Goal: Task Accomplishment & Management: Use online tool/utility

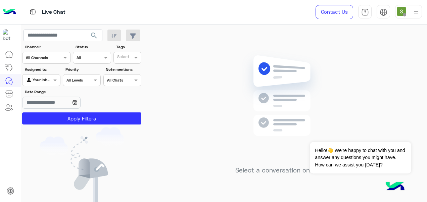
click at [408, 13] on div at bounding box center [409, 11] width 27 height 13
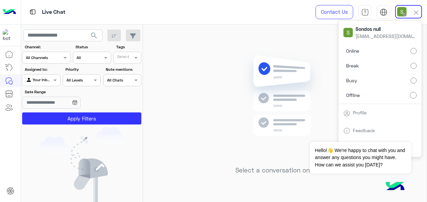
click at [402, 53] on label "Online" at bounding box center [380, 51] width 73 height 12
